Goal: Use online tool/utility: Utilize a website feature to perform a specific function

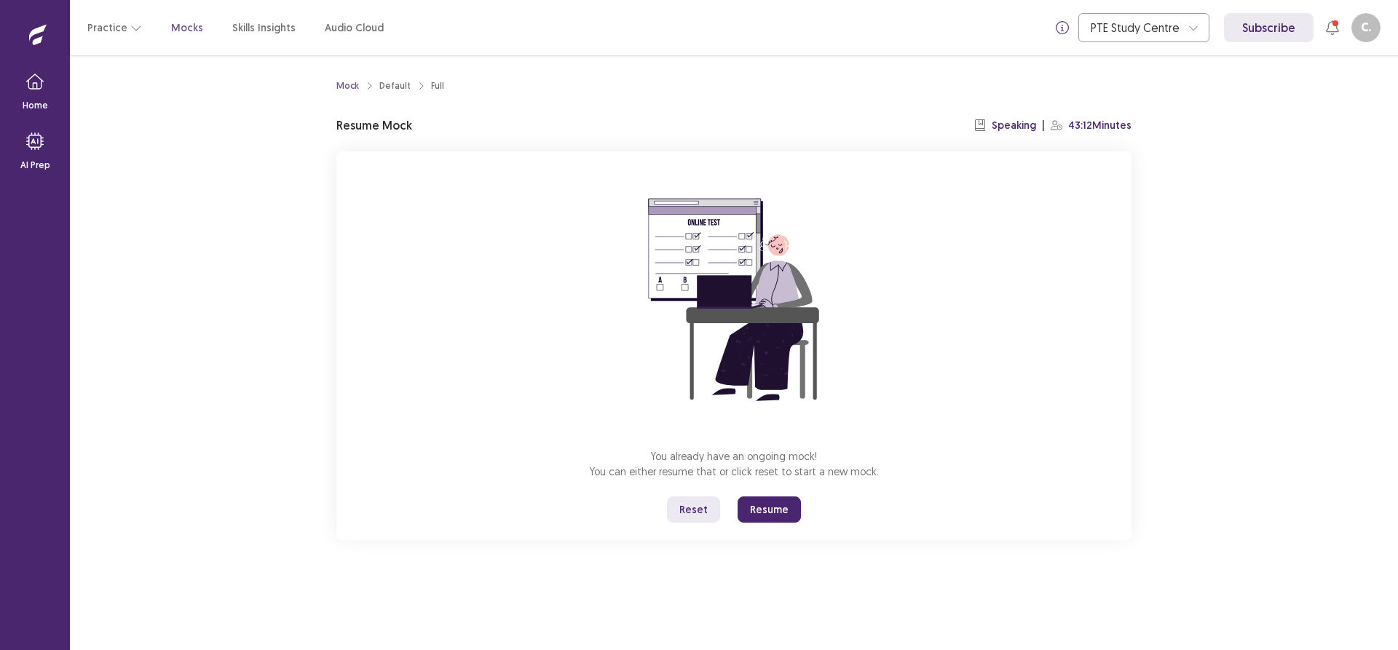
click at [685, 513] on button "Reset" at bounding box center [693, 510] width 53 height 26
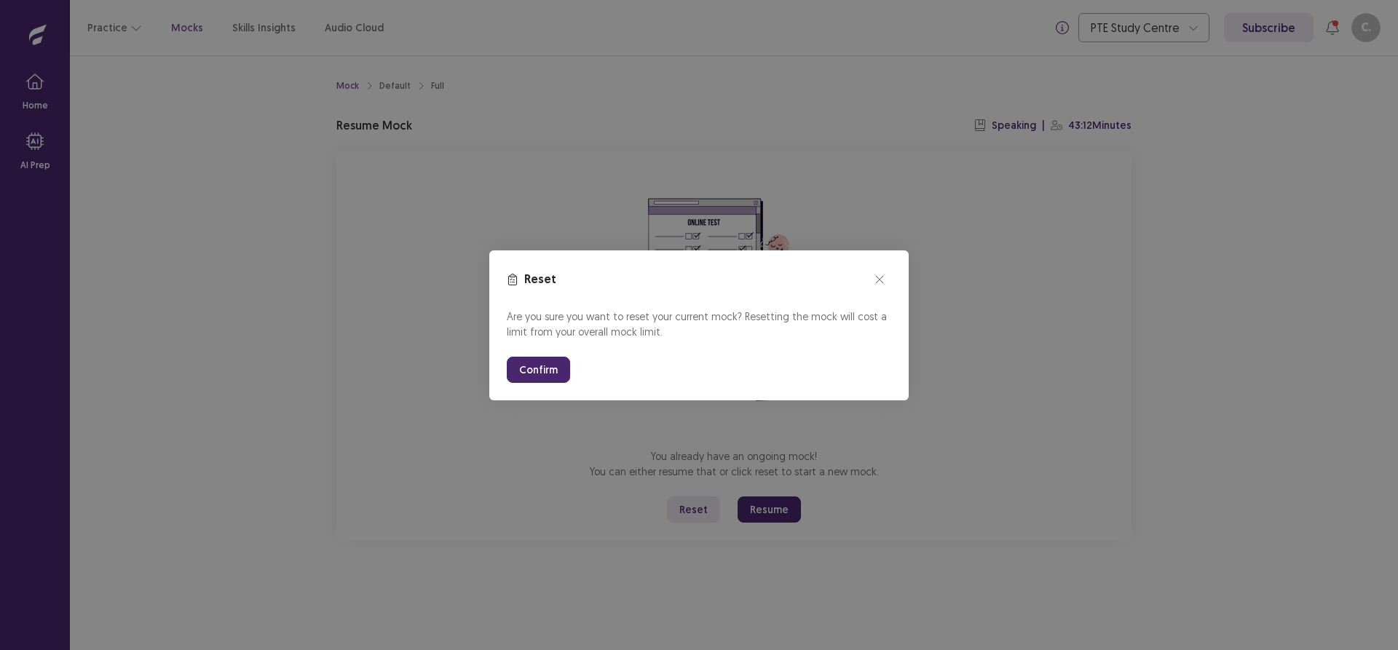
click at [541, 363] on button "Confirm" at bounding box center [538, 370] width 63 height 26
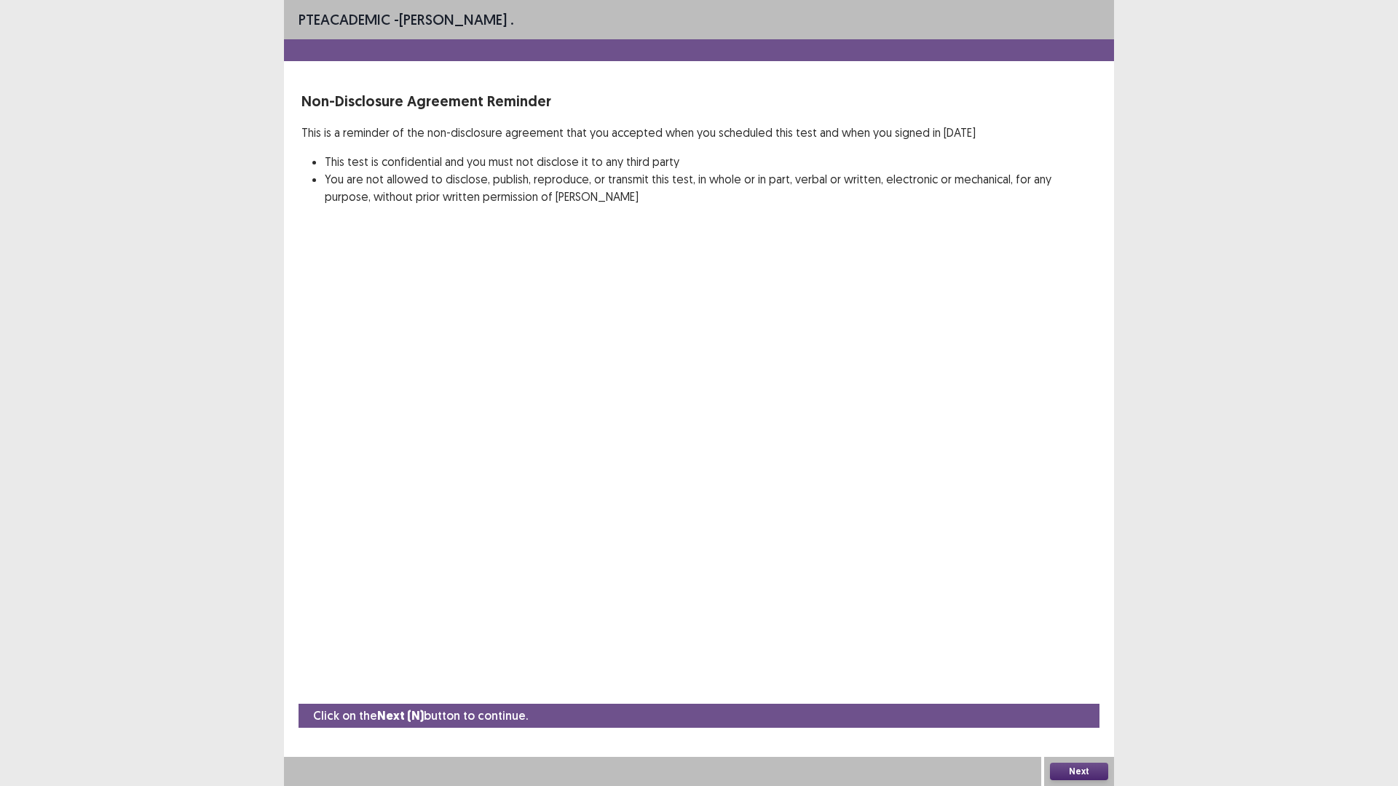
click at [1070, 650] on button "Next" at bounding box center [1079, 771] width 58 height 17
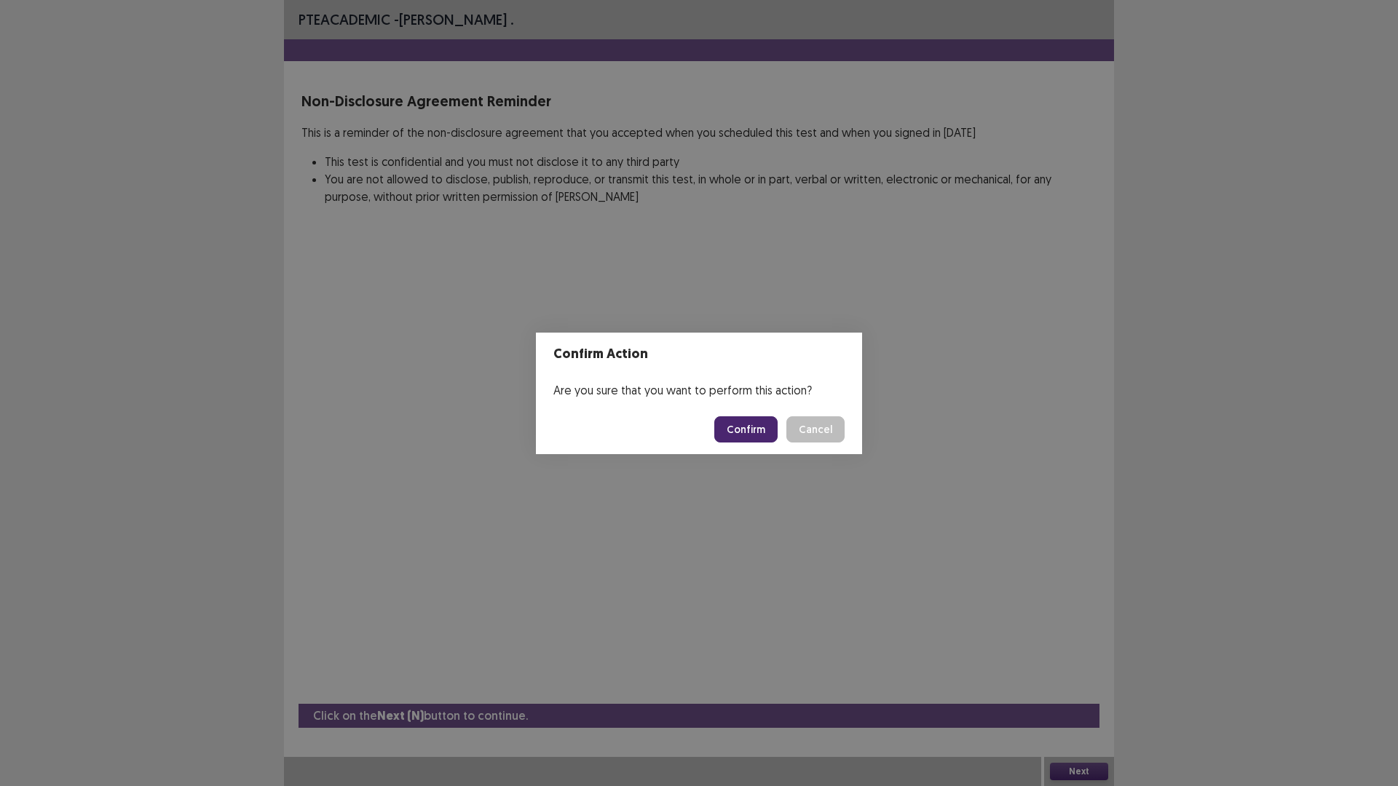
click at [739, 426] on button "Confirm" at bounding box center [745, 430] width 63 height 26
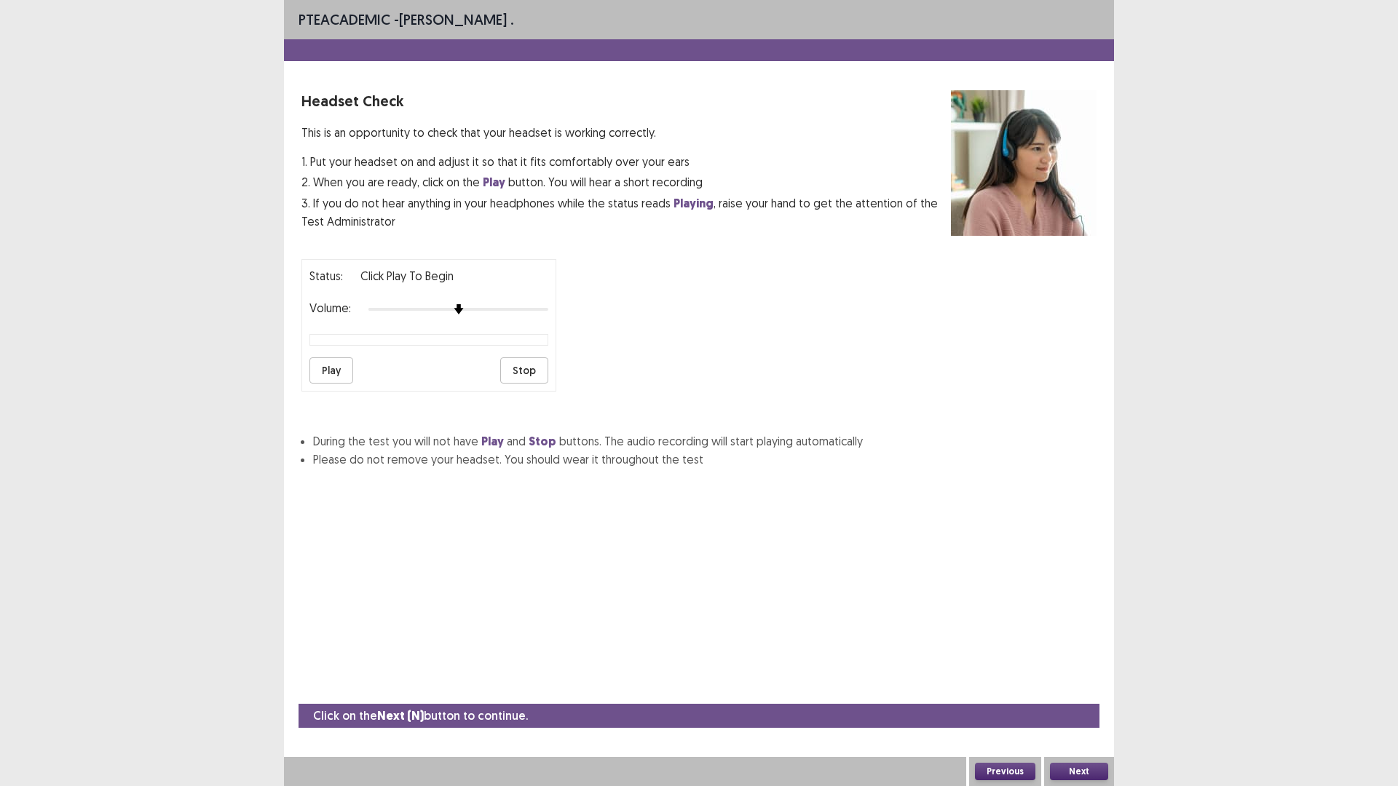
click at [342, 366] on button "Play" at bounding box center [331, 371] width 44 height 26
click at [540, 368] on button "Stop" at bounding box center [524, 371] width 48 height 26
click at [1080, 650] on button "Next" at bounding box center [1079, 771] width 58 height 17
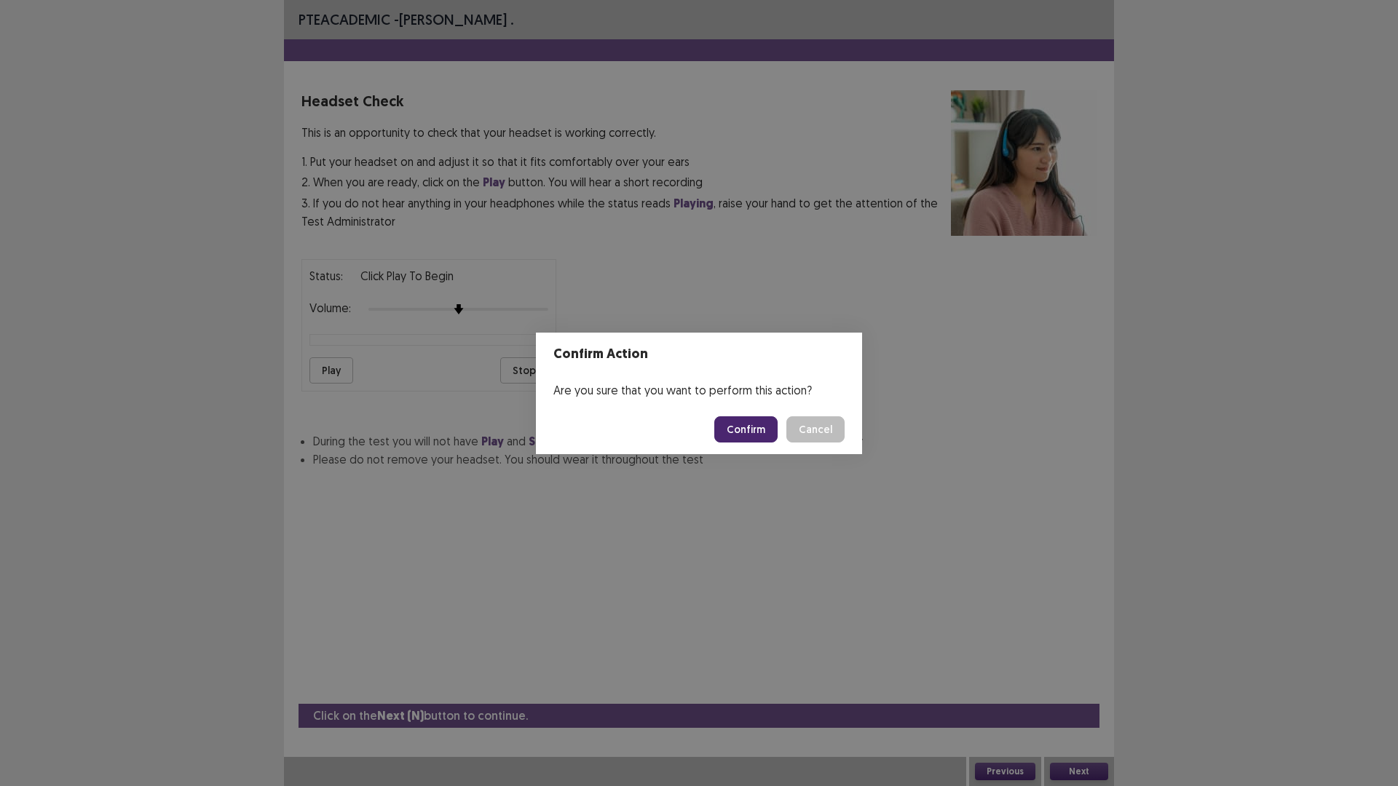
click at [754, 427] on button "Confirm" at bounding box center [745, 430] width 63 height 26
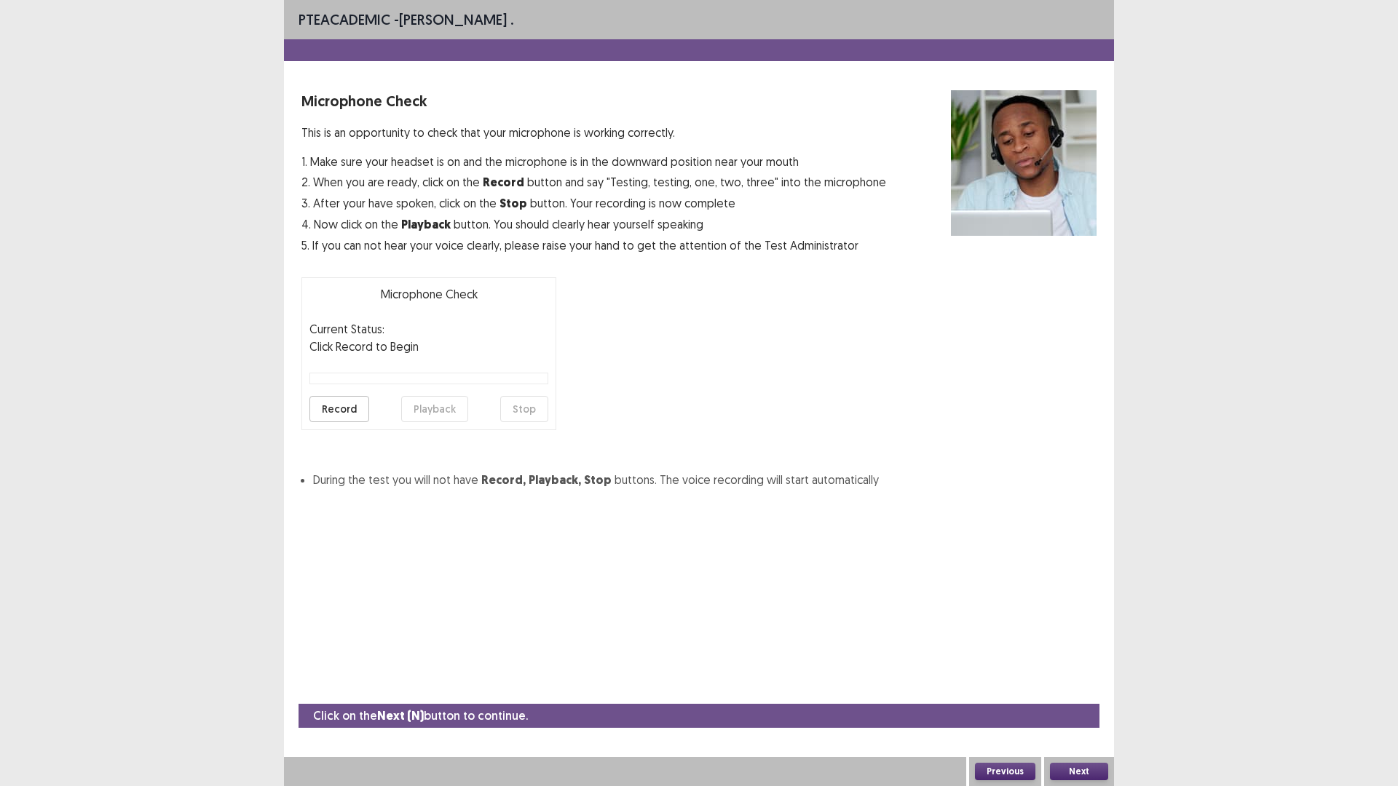
click at [339, 406] on button "Record" at bounding box center [339, 409] width 60 height 26
click at [526, 406] on button "Stop" at bounding box center [524, 409] width 48 height 26
click at [434, 414] on button "Playback" at bounding box center [434, 409] width 67 height 26
click at [990, 650] on button "Previous" at bounding box center [1005, 771] width 60 height 17
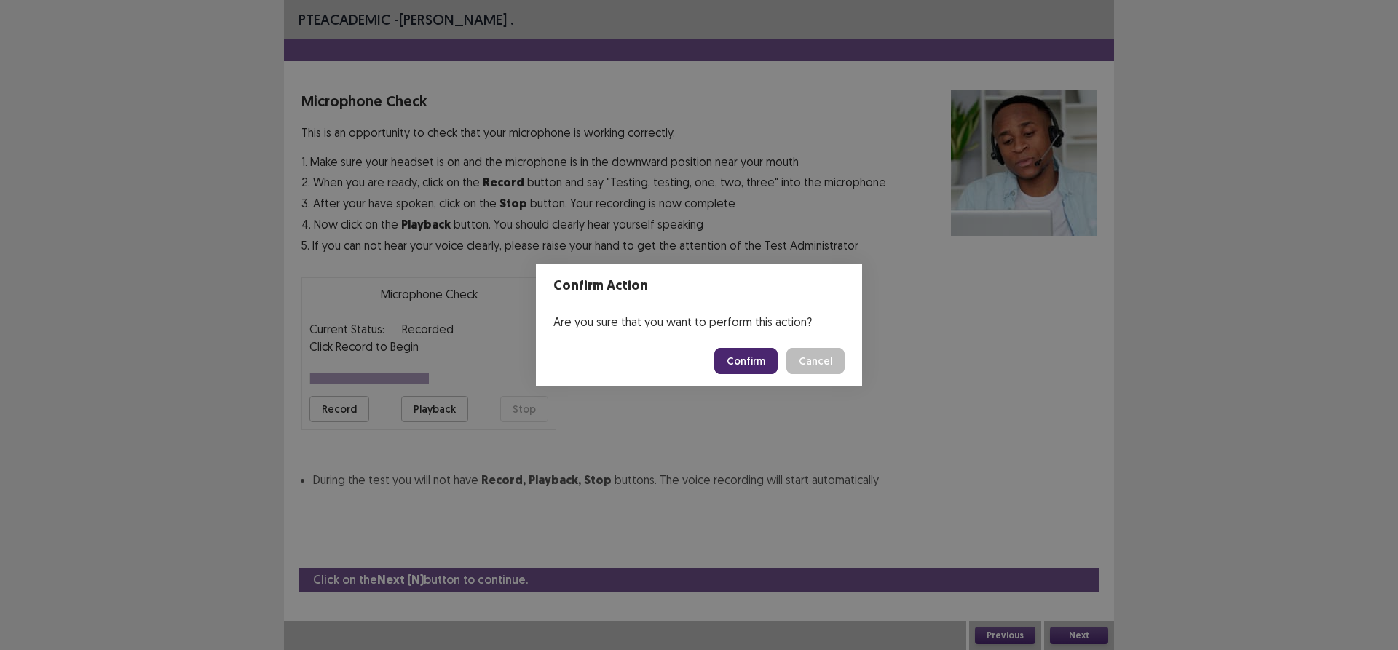
click at [747, 370] on button "Confirm" at bounding box center [745, 361] width 63 height 26
